Goal: Navigation & Orientation: Find specific page/section

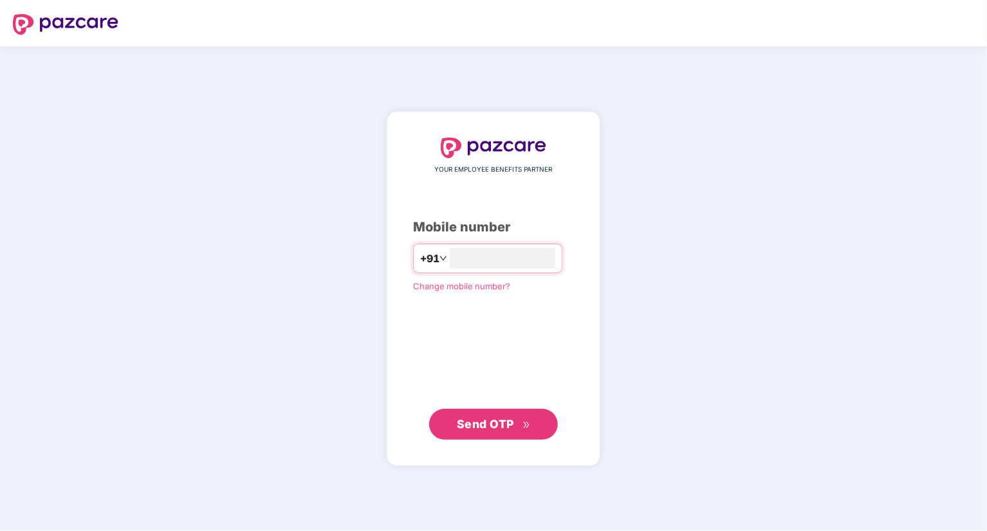
type input "**********"
click at [507, 418] on span "Send OTP" at bounding box center [485, 424] width 57 height 14
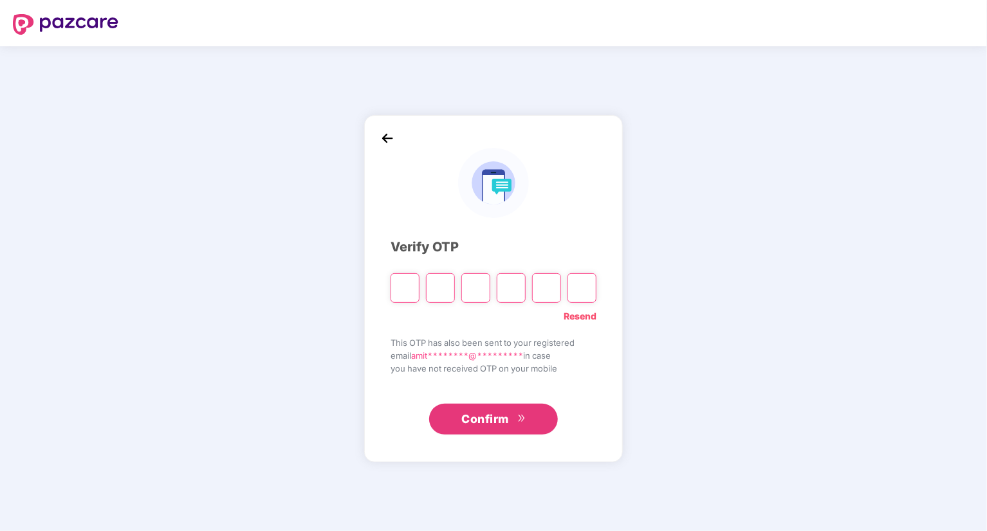
type input "*"
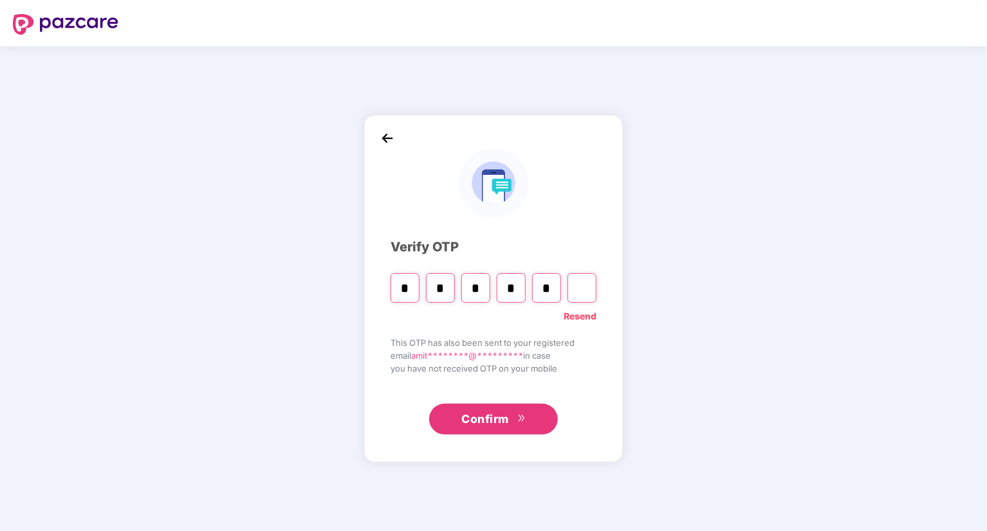
type input "*"
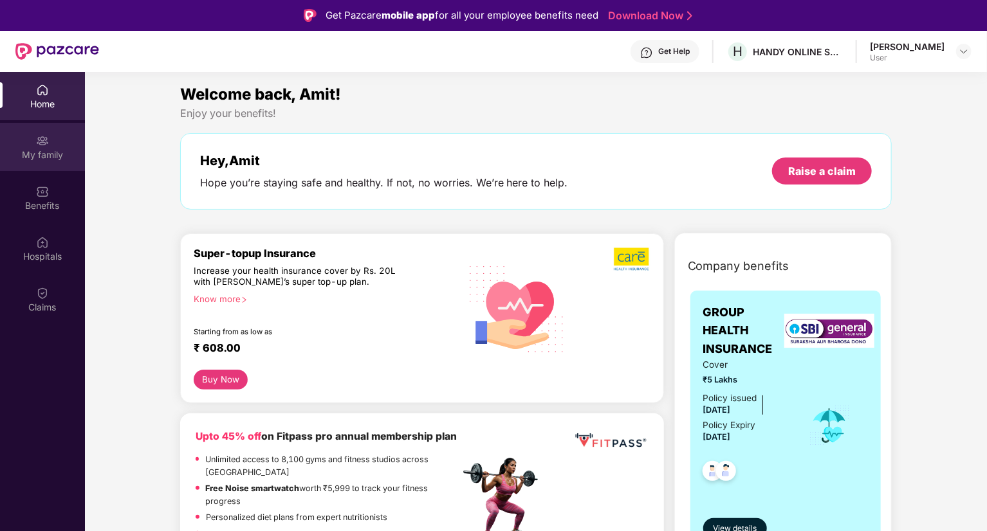
click at [49, 142] on div "My family" at bounding box center [42, 147] width 85 height 48
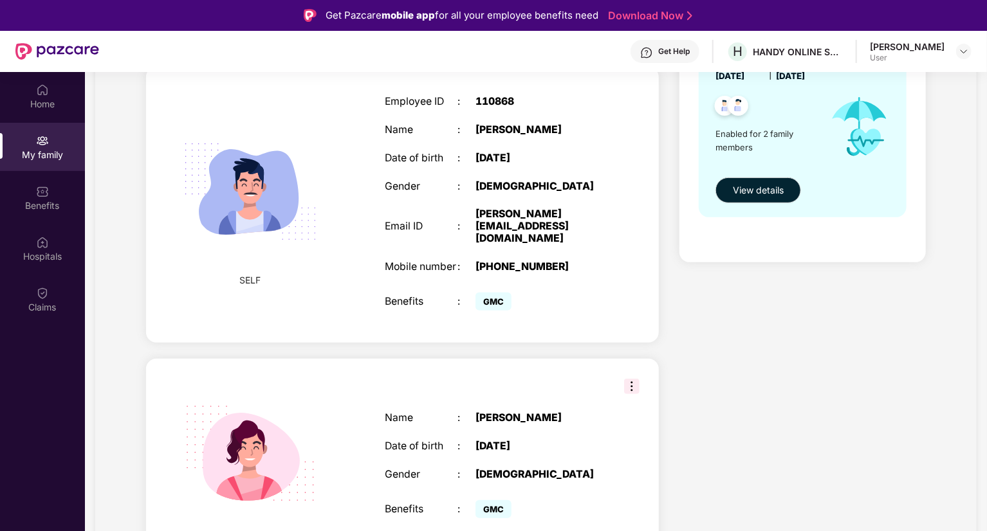
scroll to position [72, 0]
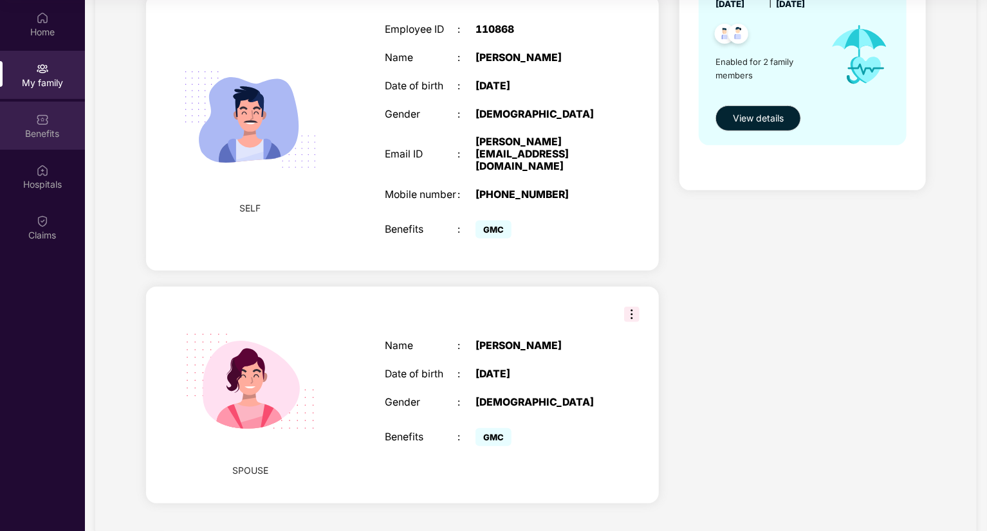
click at [42, 138] on div "Benefits" at bounding box center [42, 133] width 85 height 13
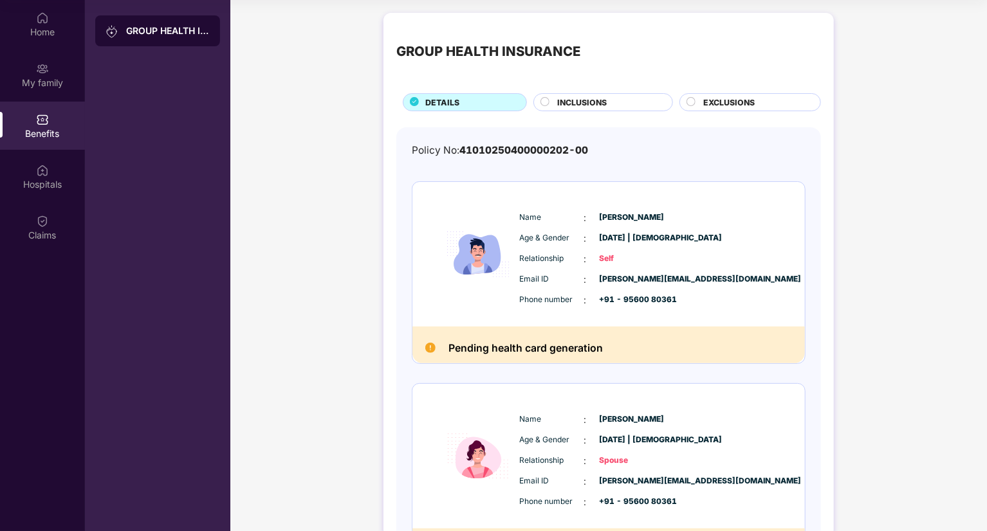
scroll to position [113, 0]
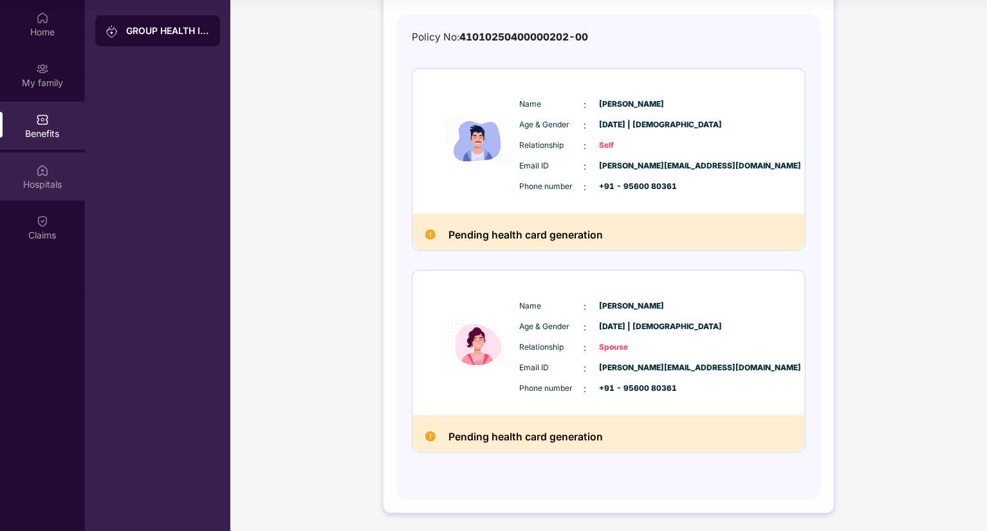
click at [30, 182] on div "Hospitals" at bounding box center [42, 184] width 85 height 13
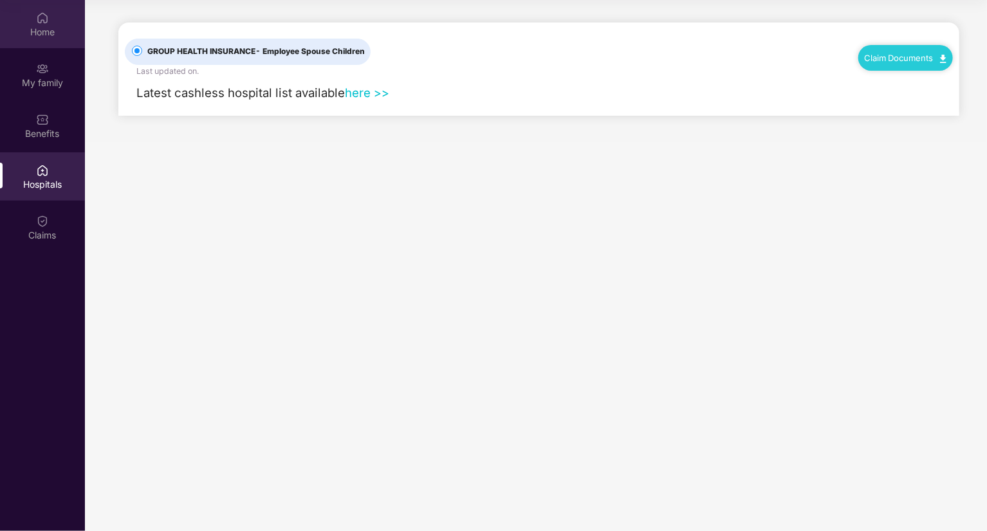
click at [46, 40] on div "Home" at bounding box center [42, 24] width 85 height 48
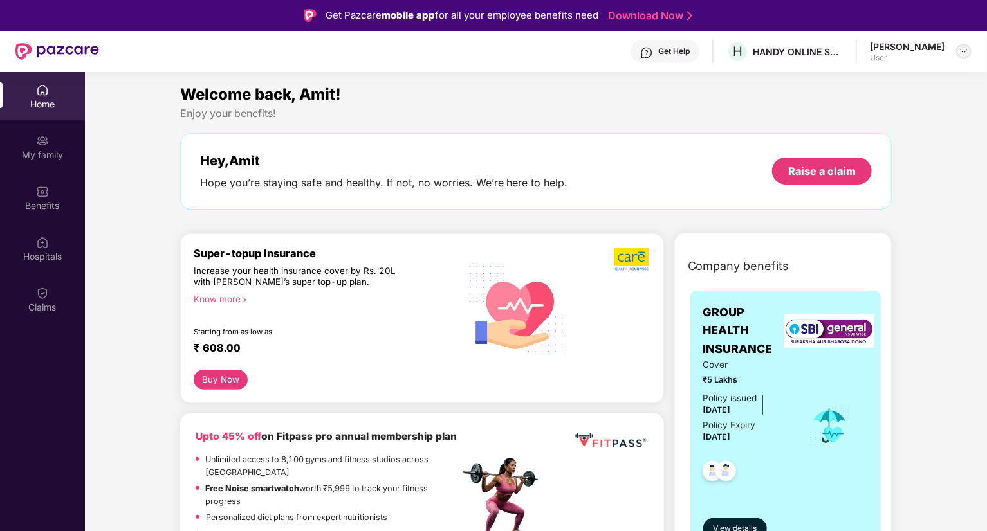
click at [963, 55] on img at bounding box center [964, 51] width 10 height 10
click at [654, 108] on div "Enjoy your benefits!" at bounding box center [536, 114] width 712 height 14
click at [43, 161] on div "My family" at bounding box center [42, 147] width 85 height 48
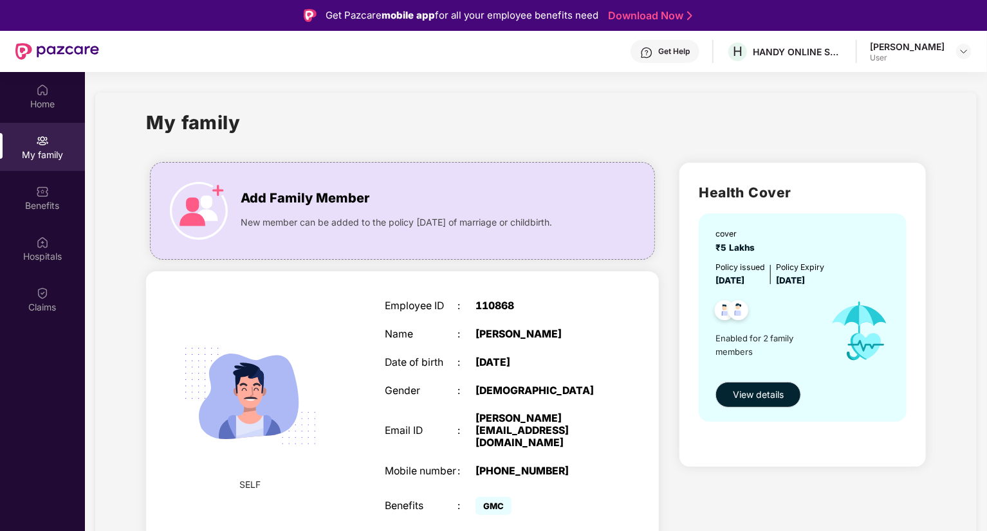
scroll to position [205, 0]
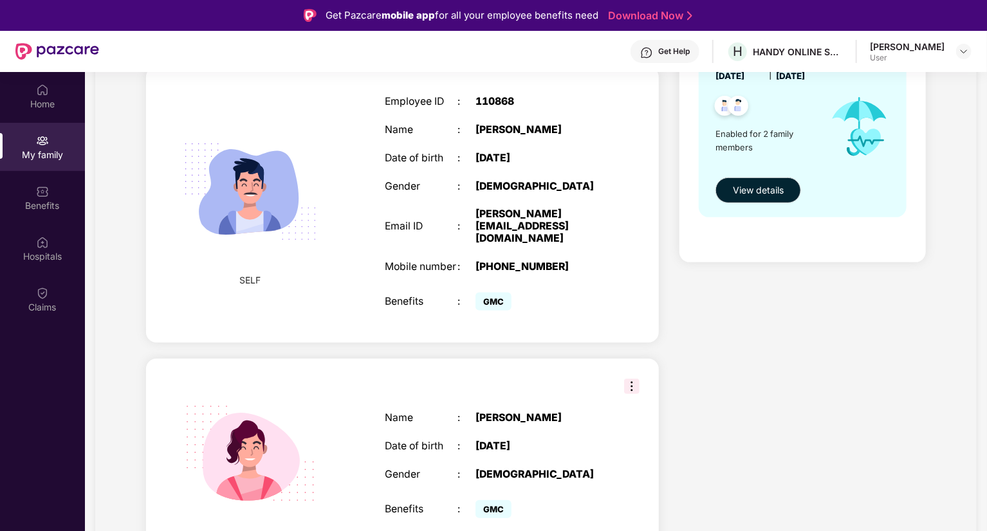
click at [635, 379] on img at bounding box center [631, 386] width 15 height 15
click at [729, 335] on div "Health Cover cover ₹5 Lakhs Policy issued [DATE] Policy Expiry [DATE] Enabled f…" at bounding box center [802, 269] width 267 height 643
click at [759, 191] on span "View details" at bounding box center [758, 190] width 51 height 14
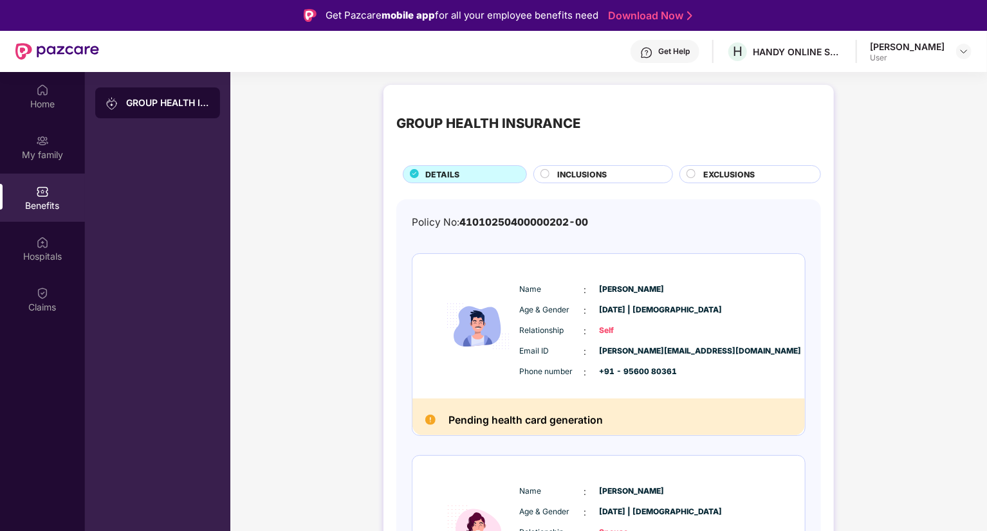
click at [515, 418] on h2 "Pending health card generation" at bounding box center [525, 420] width 154 height 17
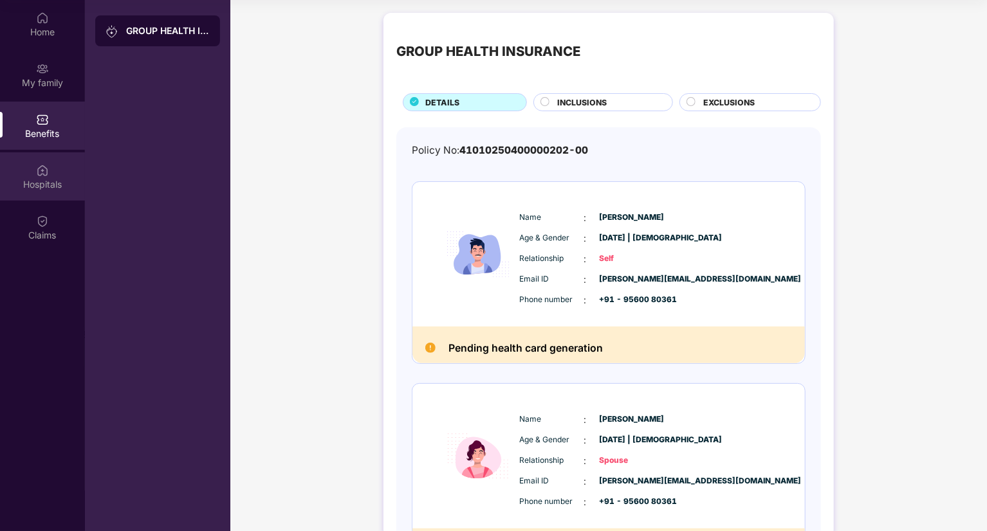
click at [37, 181] on div "Hospitals" at bounding box center [42, 184] width 85 height 13
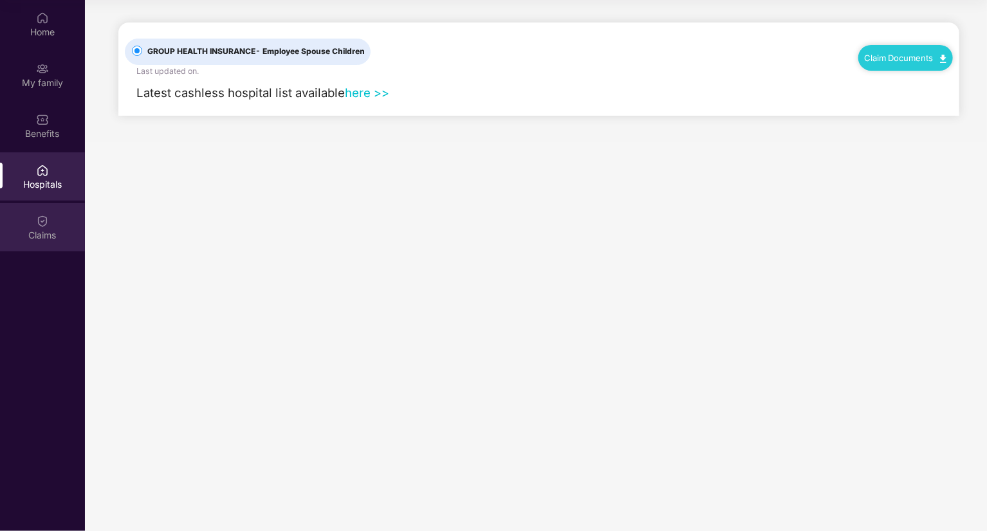
click at [46, 239] on div "Claims" at bounding box center [42, 235] width 85 height 13
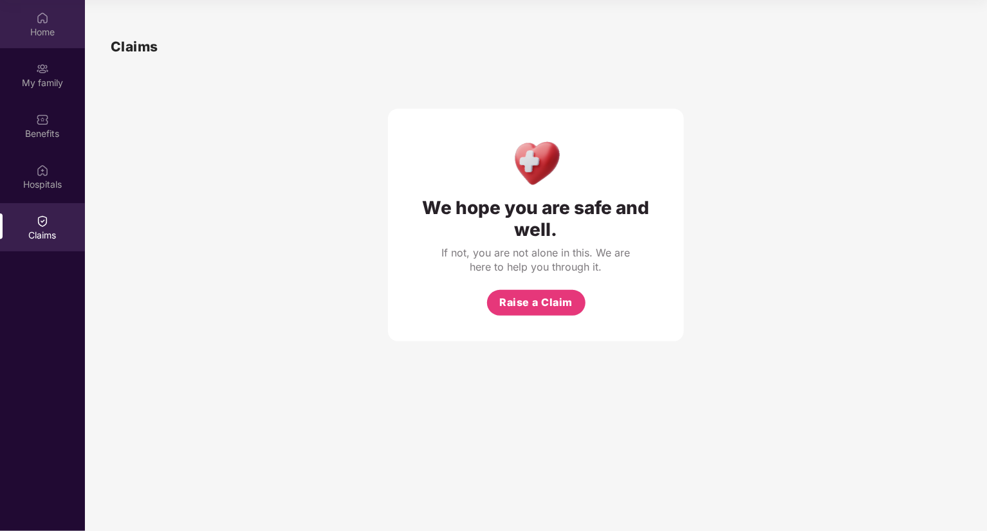
click at [37, 23] on img at bounding box center [42, 18] width 13 height 13
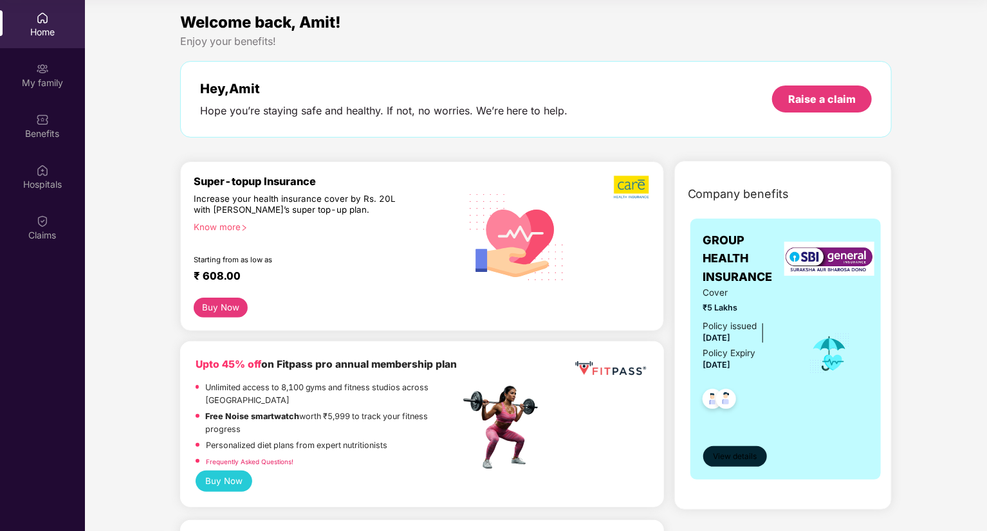
click at [728, 462] on span "View details" at bounding box center [735, 457] width 44 height 12
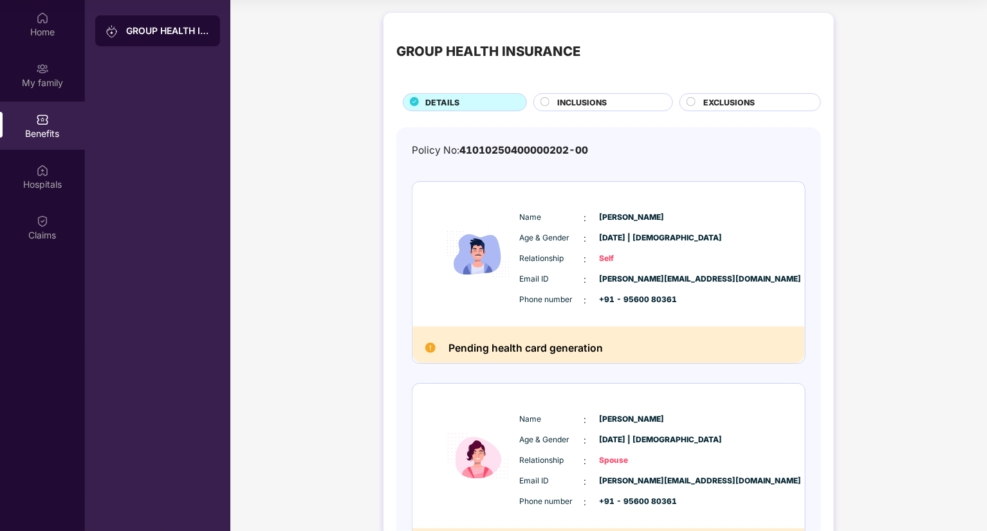
scroll to position [113, 0]
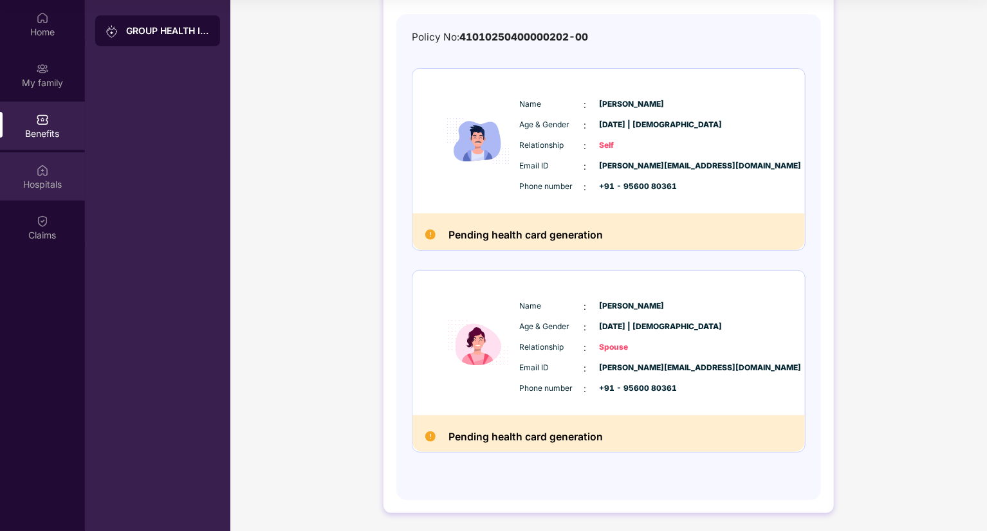
click at [44, 194] on div "Hospitals" at bounding box center [42, 176] width 85 height 48
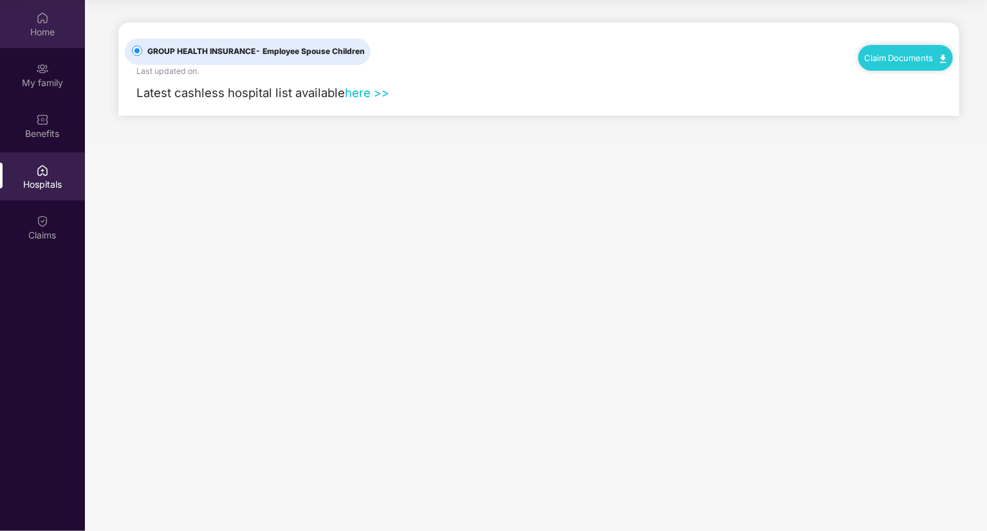
click at [36, 27] on div "Home" at bounding box center [42, 32] width 85 height 13
